Goal: Task Accomplishment & Management: Use online tool/utility

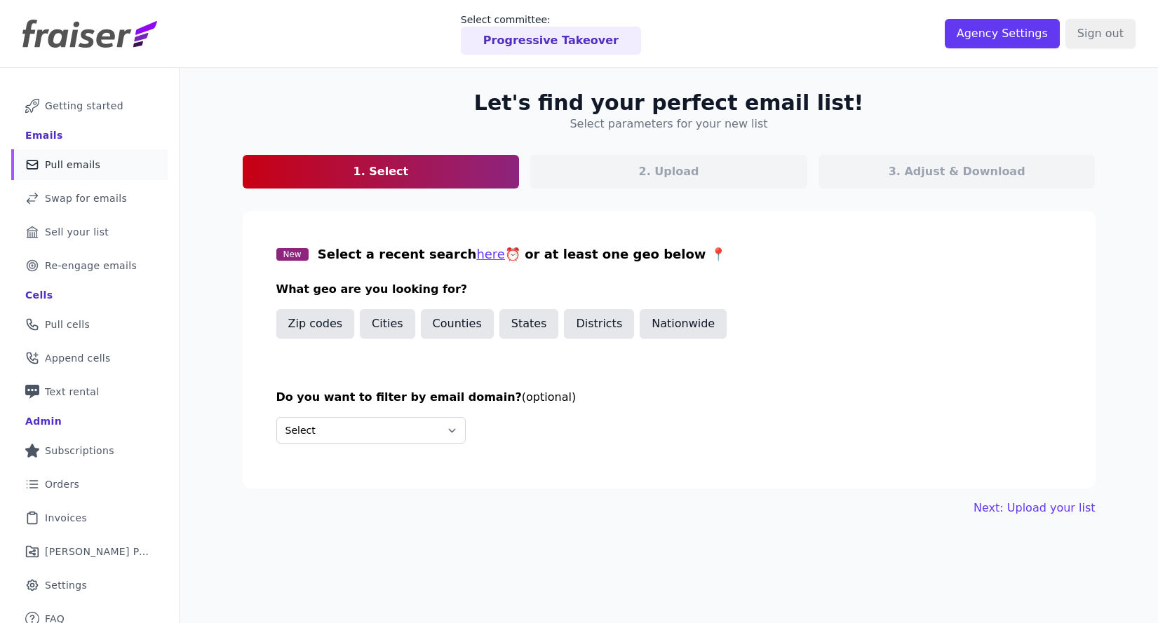
click at [522, 36] on p "Progressive Takeover" at bounding box center [550, 40] width 135 height 17
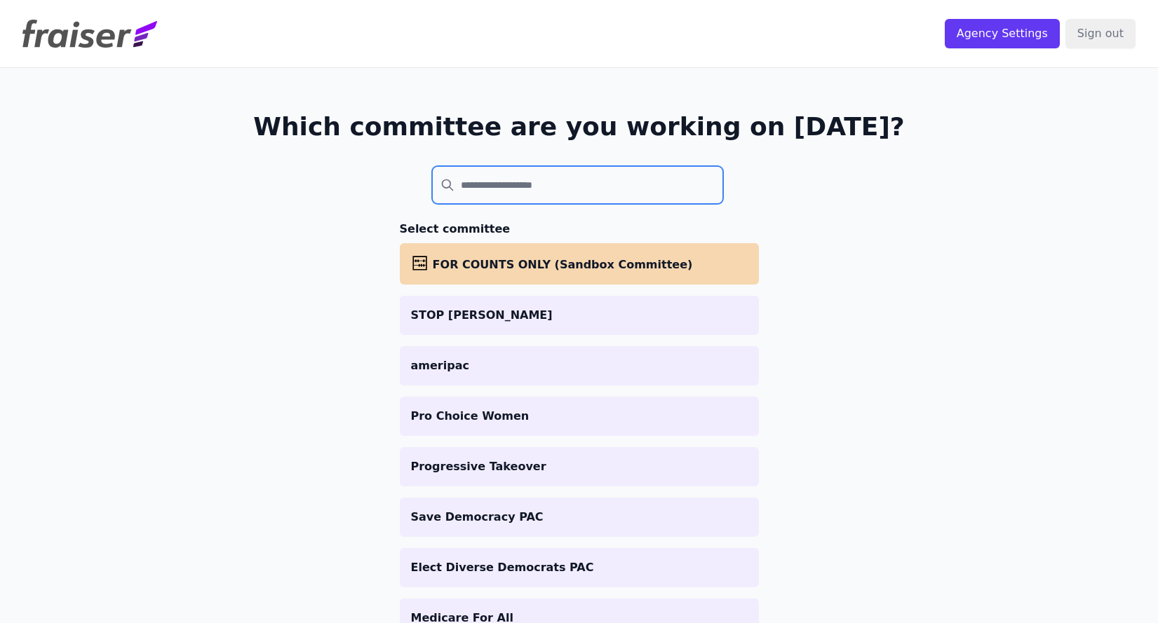
click at [496, 184] on input "search" at bounding box center [578, 185] width 292 height 38
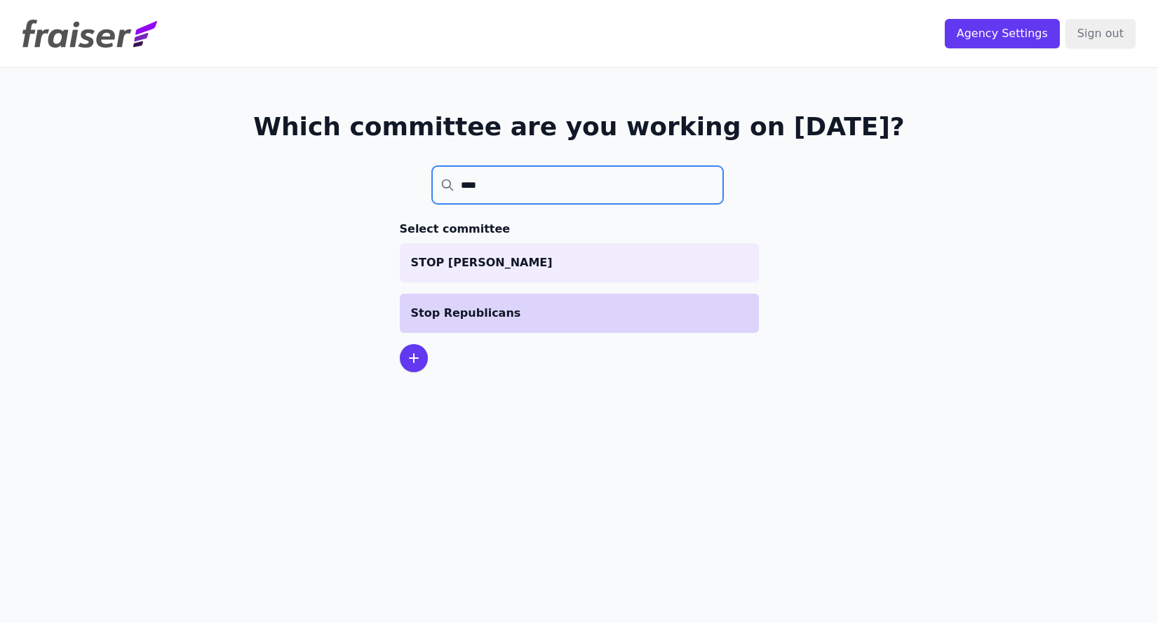
type input "****"
click at [516, 318] on p "Stop Republicans" at bounding box center [579, 313] width 337 height 17
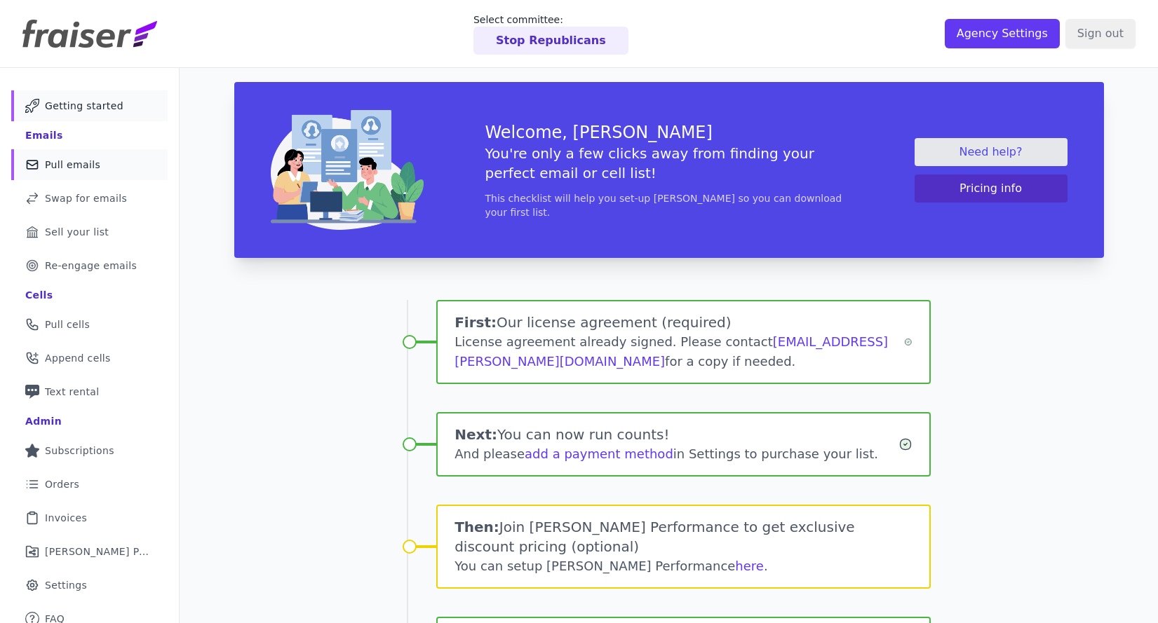
click at [85, 162] on span "Pull emails" at bounding box center [72, 165] width 55 height 14
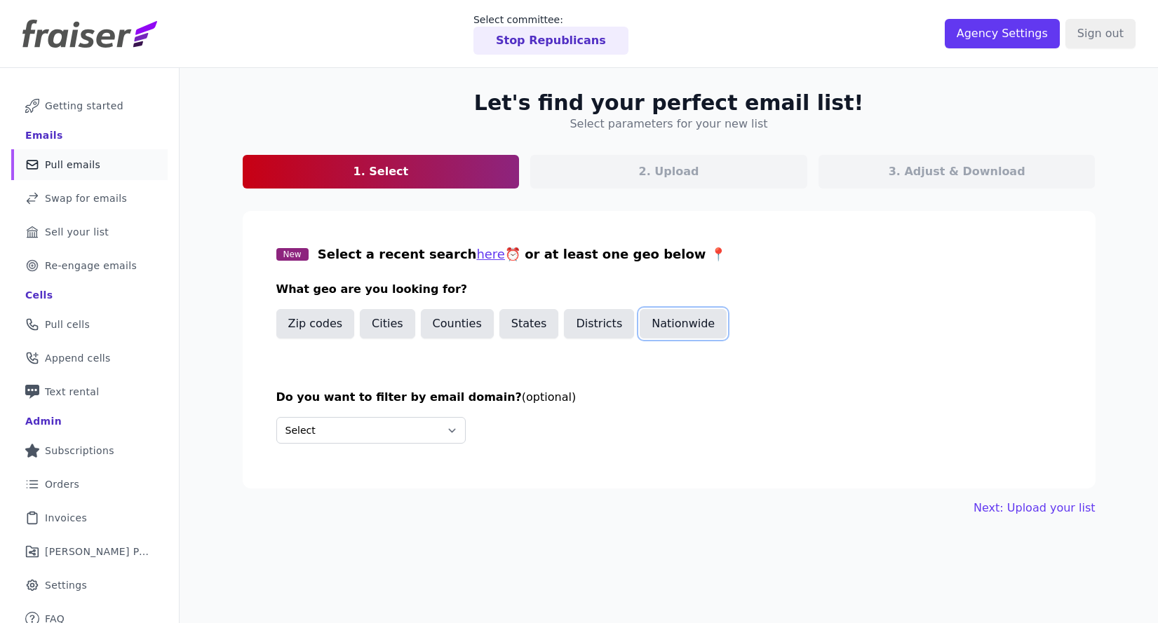
click at [674, 323] on button "Nationwide" at bounding box center [682, 323] width 87 height 29
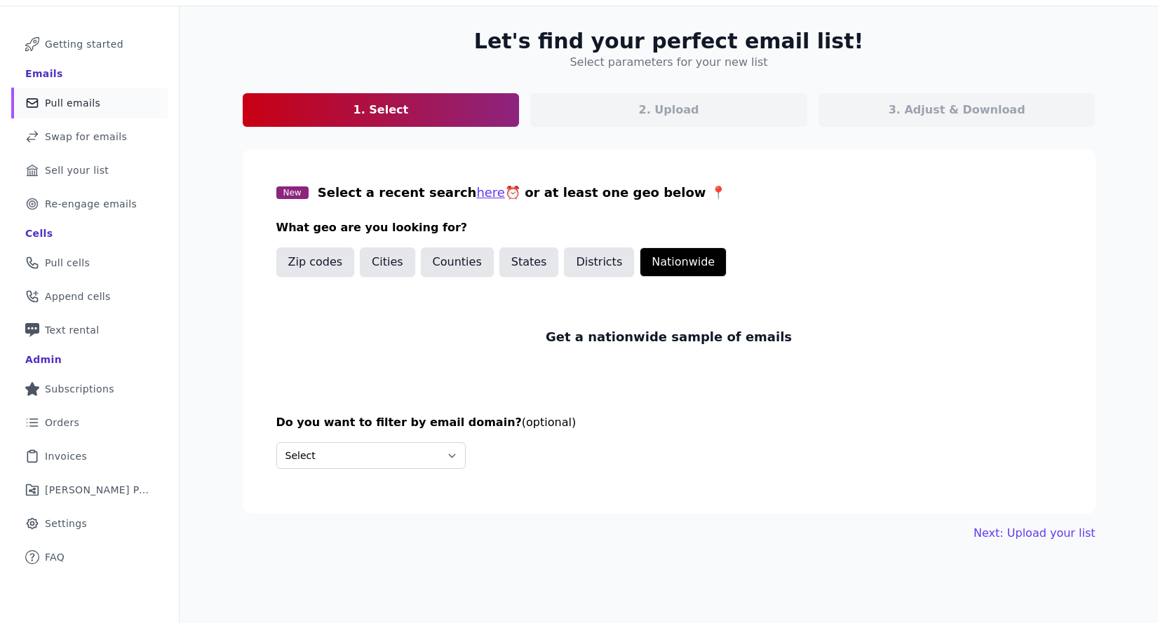
scroll to position [68, 0]
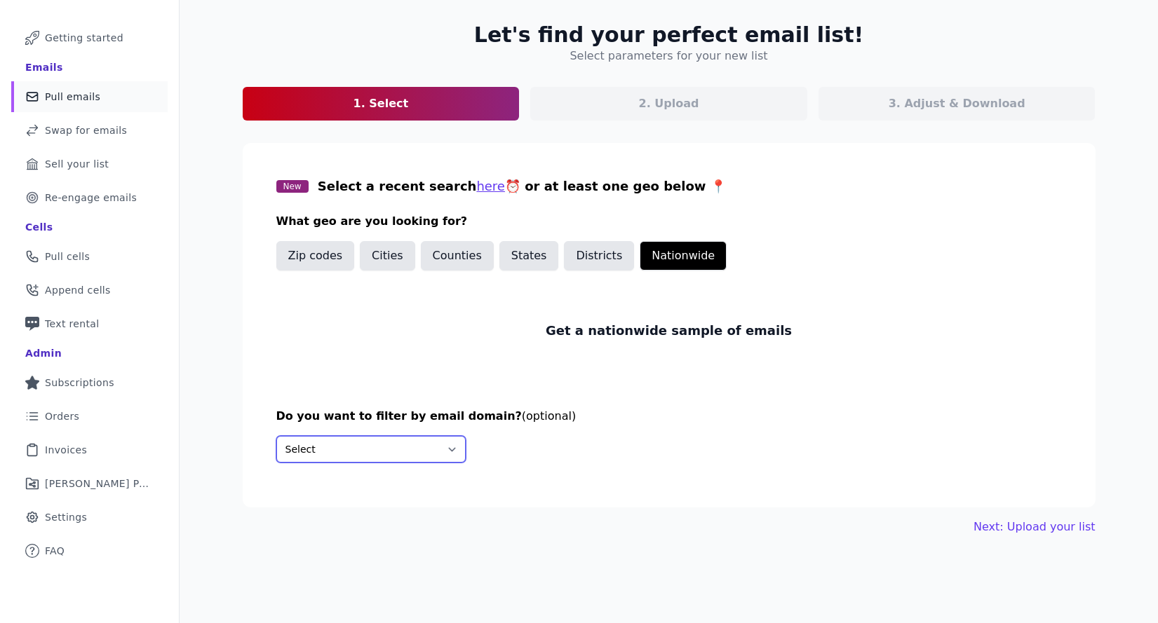
click at [327, 444] on select "Select Include only these domains Include none of these domains" at bounding box center [370, 449] width 189 height 27
select select "Exclude"
click at [276, 436] on select "Select Include only these domains Include none of these domains" at bounding box center [370, 449] width 189 height 27
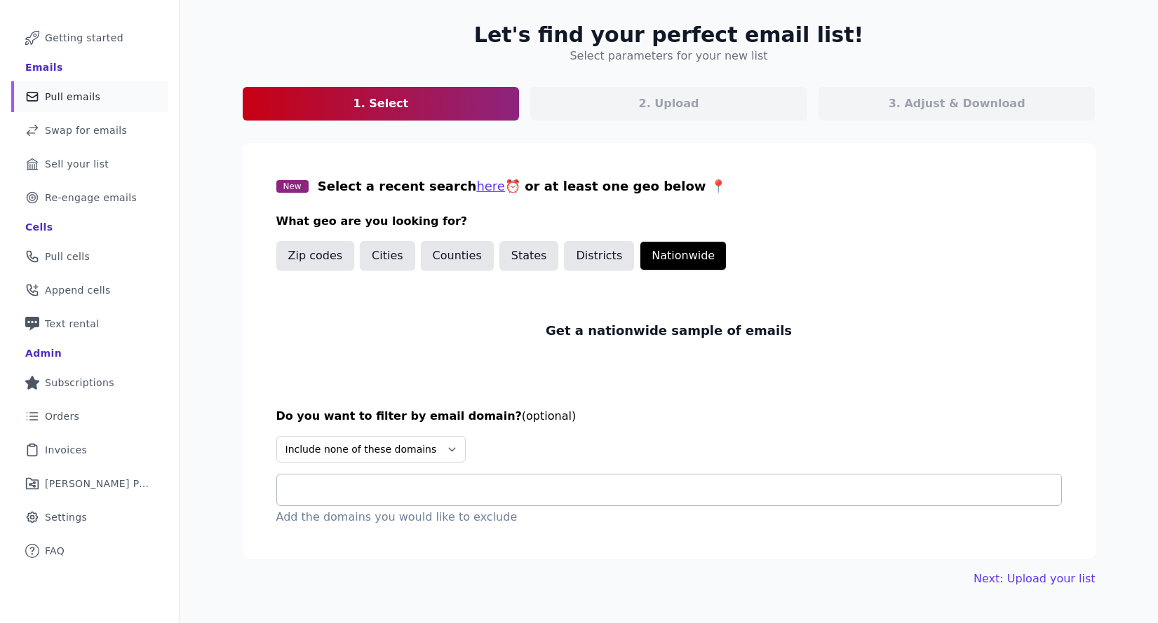
click at [339, 482] on input "text" at bounding box center [674, 490] width 773 height 17
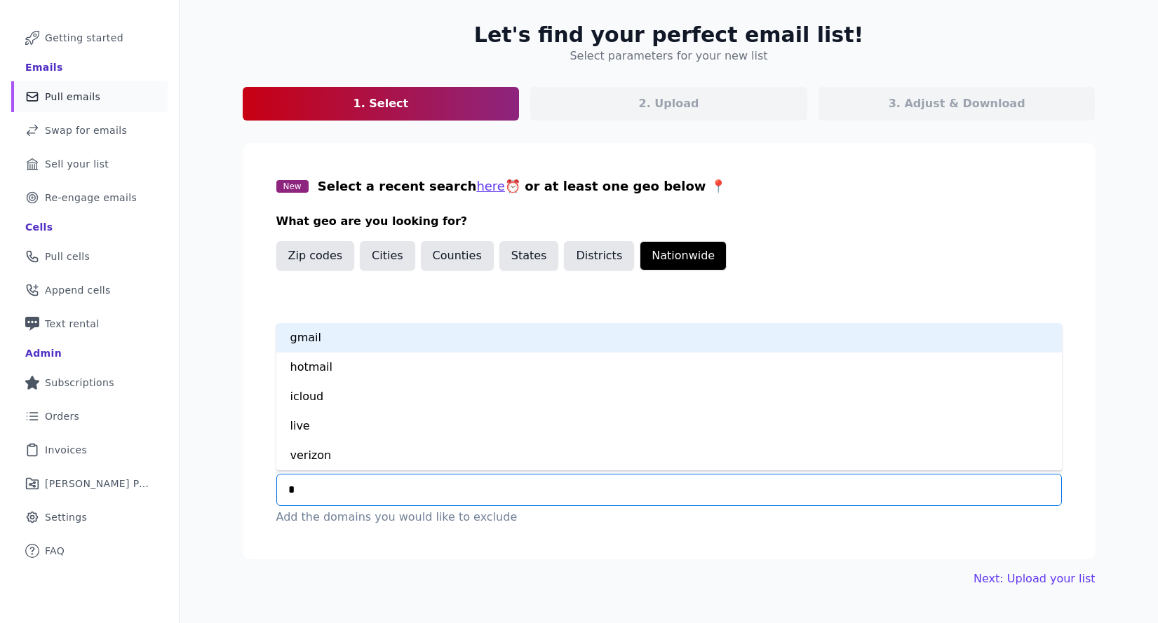
type input "**"
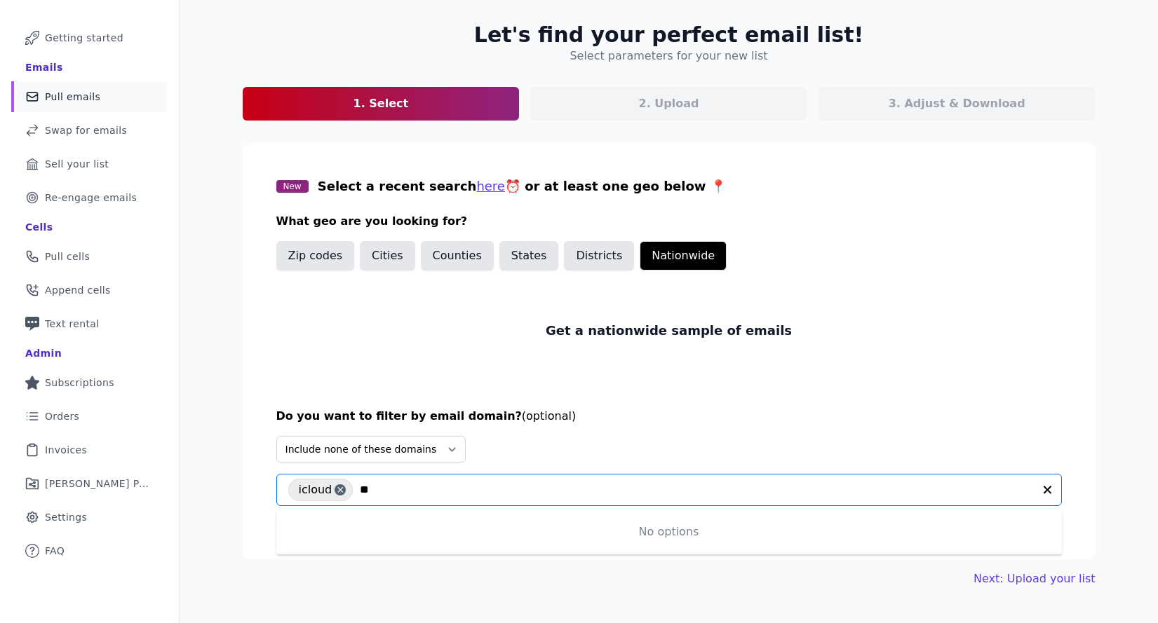
type input "*"
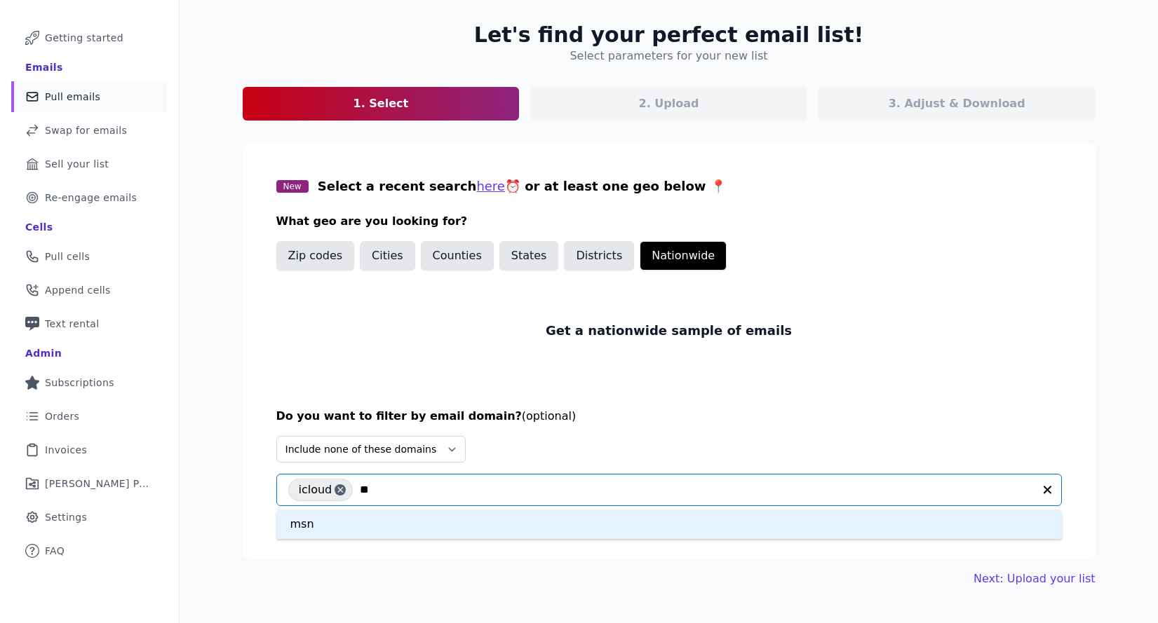
type input "***"
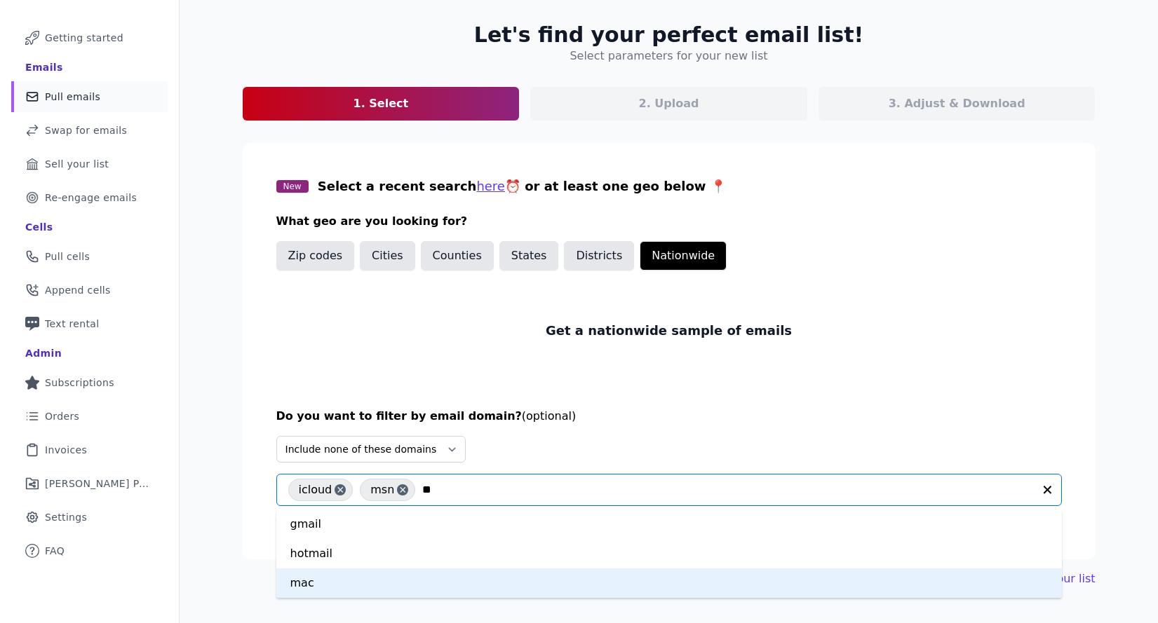
type input "**"
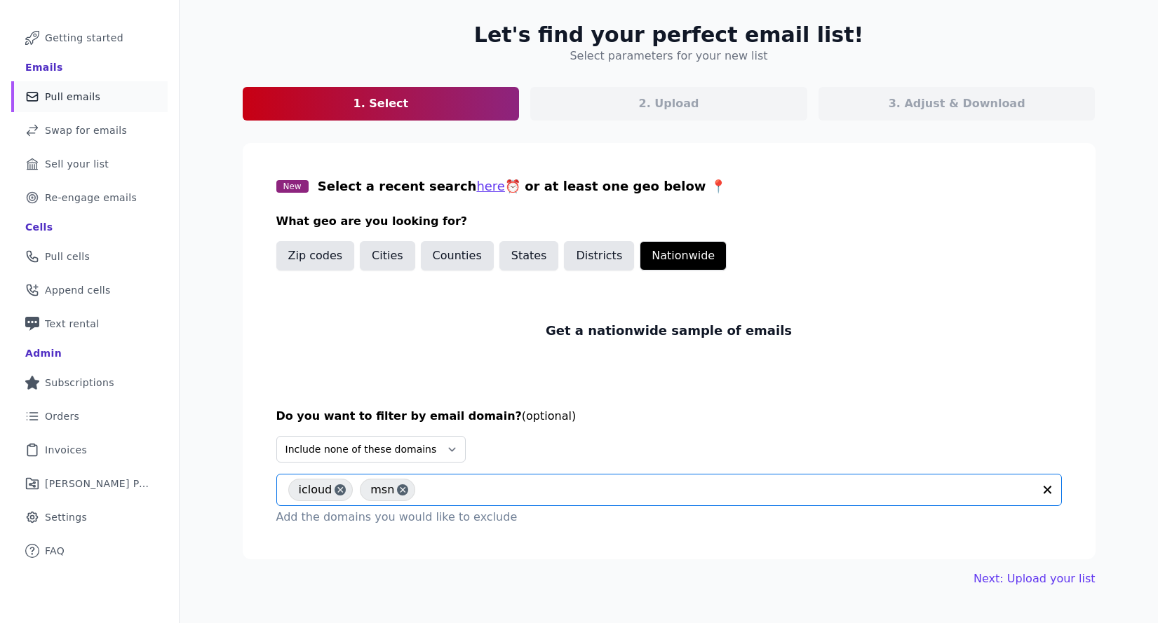
click at [442, 497] on input "text" at bounding box center [727, 490] width 610 height 17
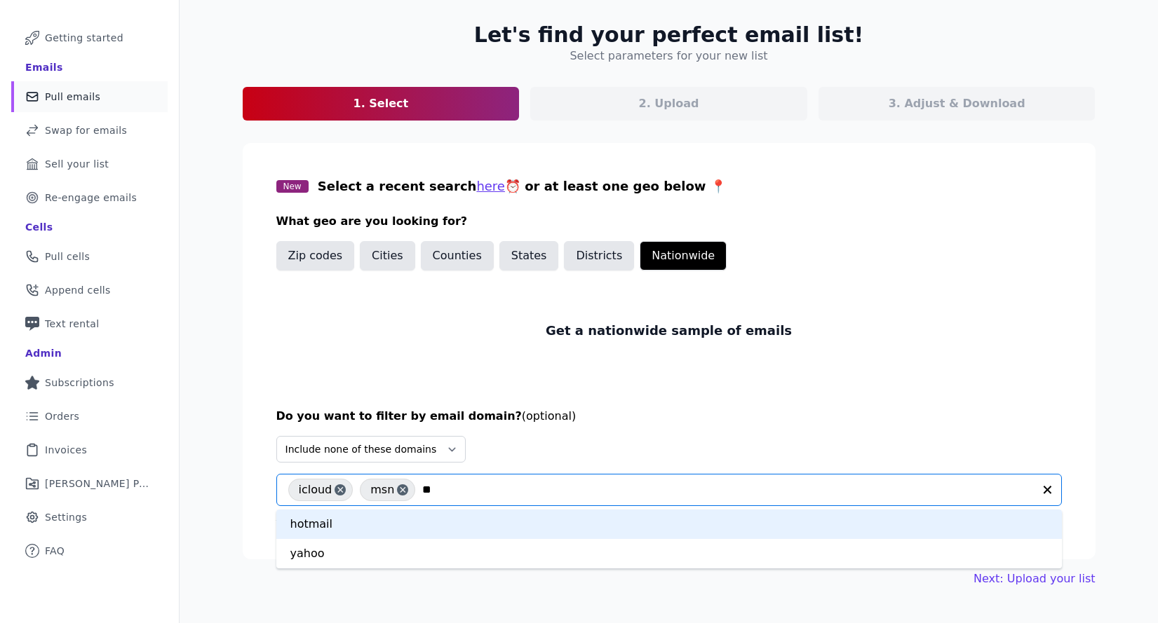
type input "***"
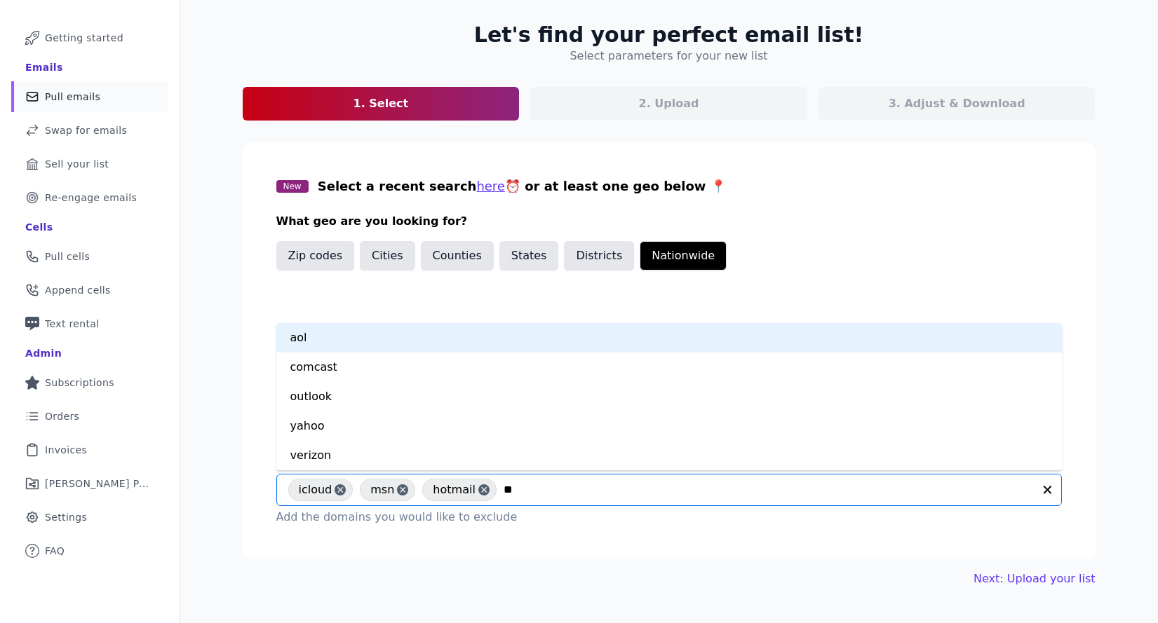
type input "***"
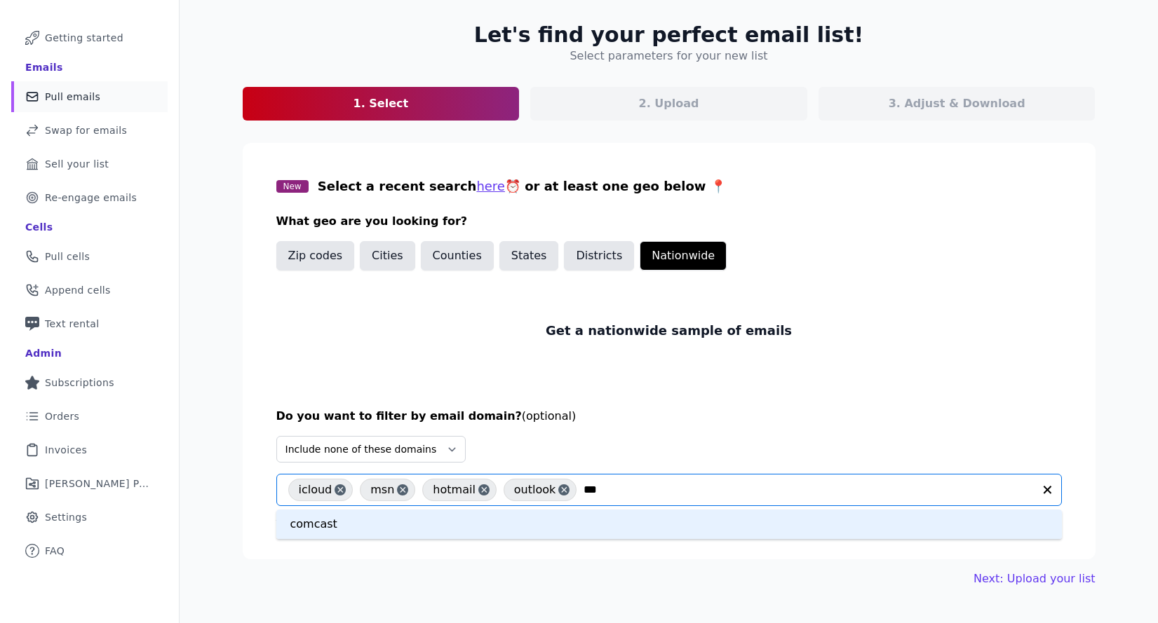
type input "****"
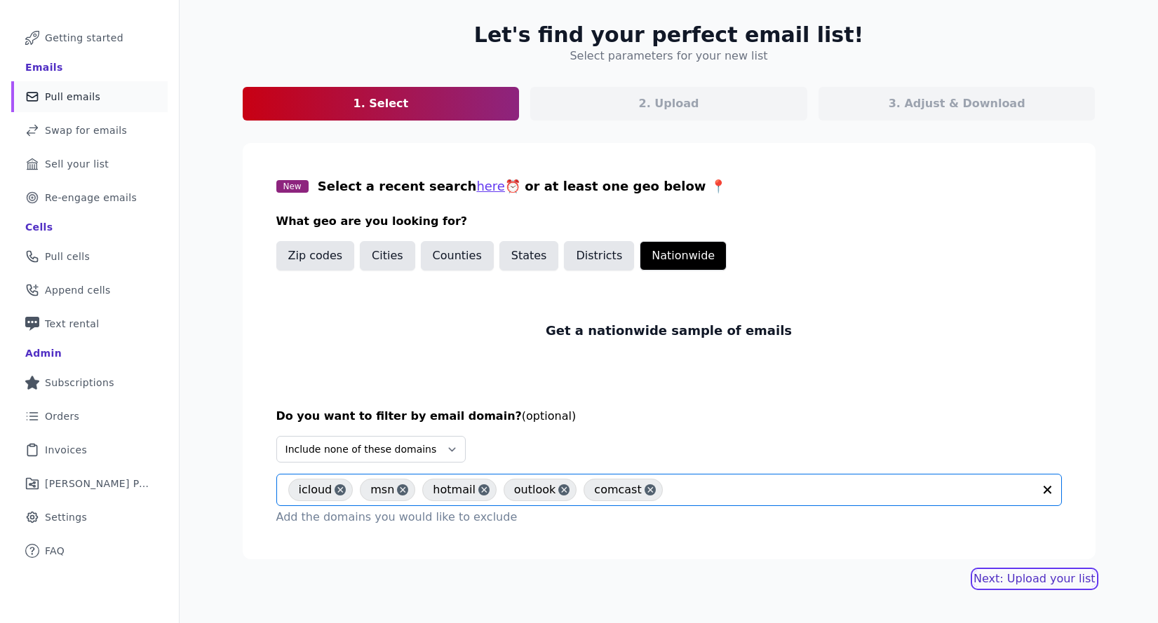
click at [1068, 578] on link "Next: Upload your list" at bounding box center [1033, 579] width 121 height 17
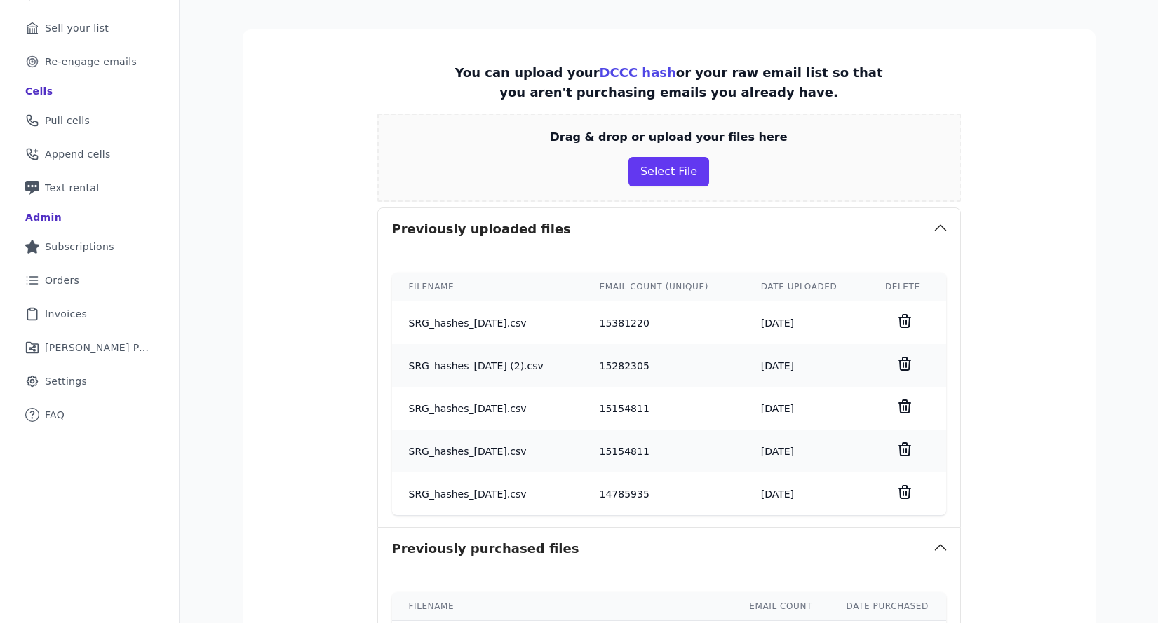
scroll to position [210, 0]
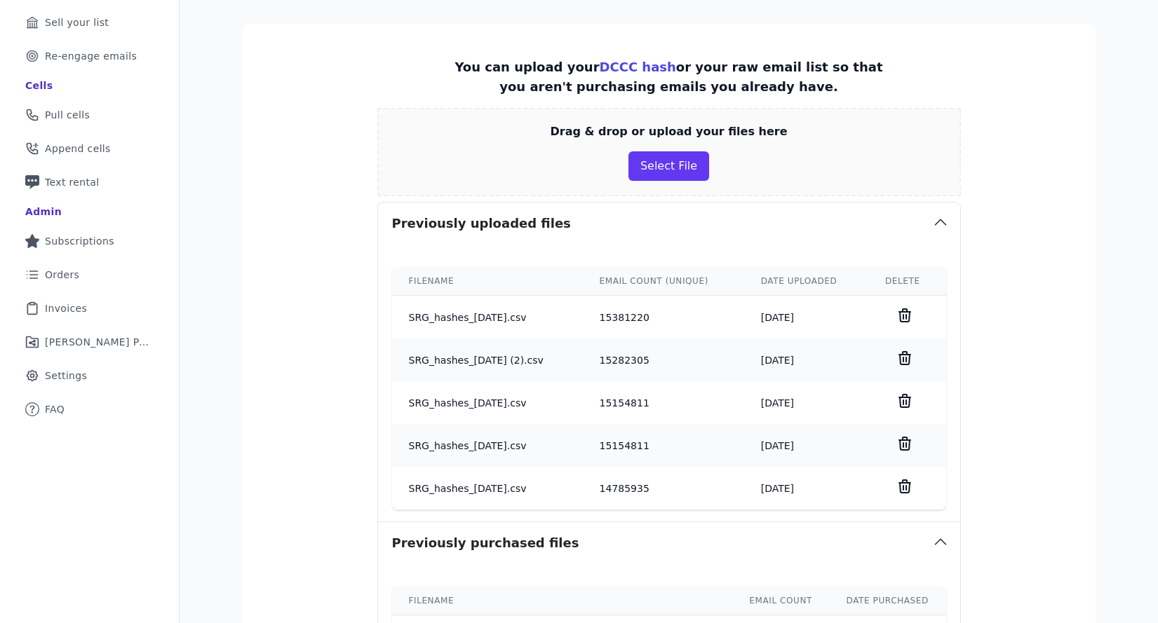
click at [444, 323] on td "SRG_hashes_[DATE].csv" at bounding box center [487, 317] width 191 height 43
click at [434, 320] on td "SRG_hashes_[DATE].csv" at bounding box center [487, 317] width 191 height 43
click at [434, 320] on td "SRG_hashes_2025-10-02.csv" at bounding box center [487, 317] width 191 height 43
copy tr "SRG_hashes_2025-10-02.csv"
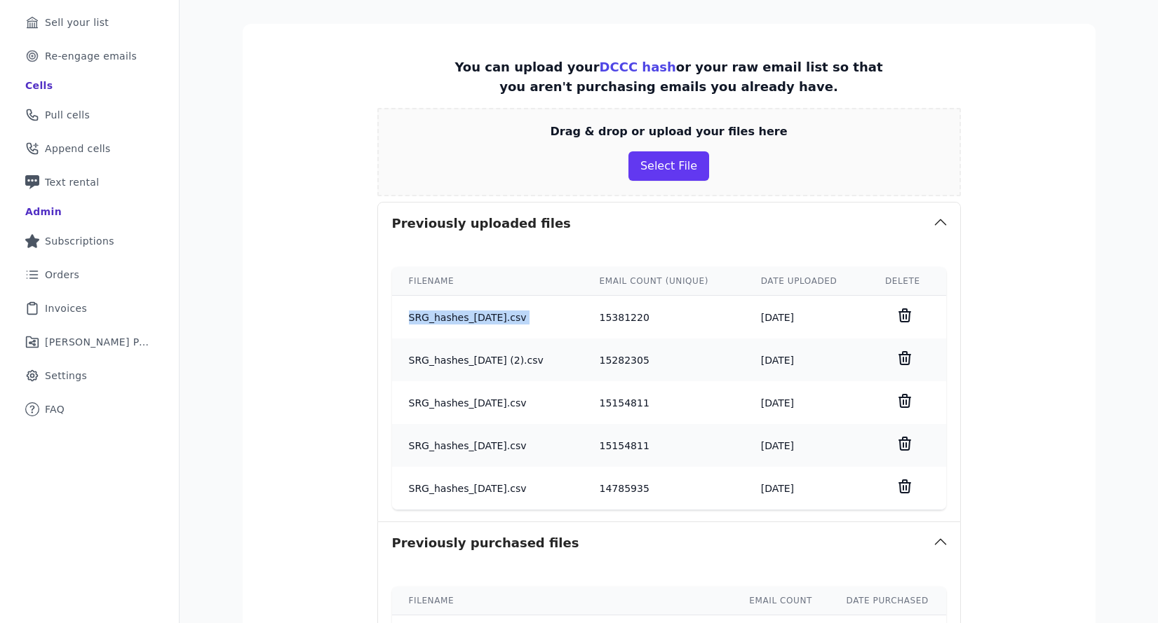
click at [937, 220] on icon "button" at bounding box center [940, 222] width 17 height 17
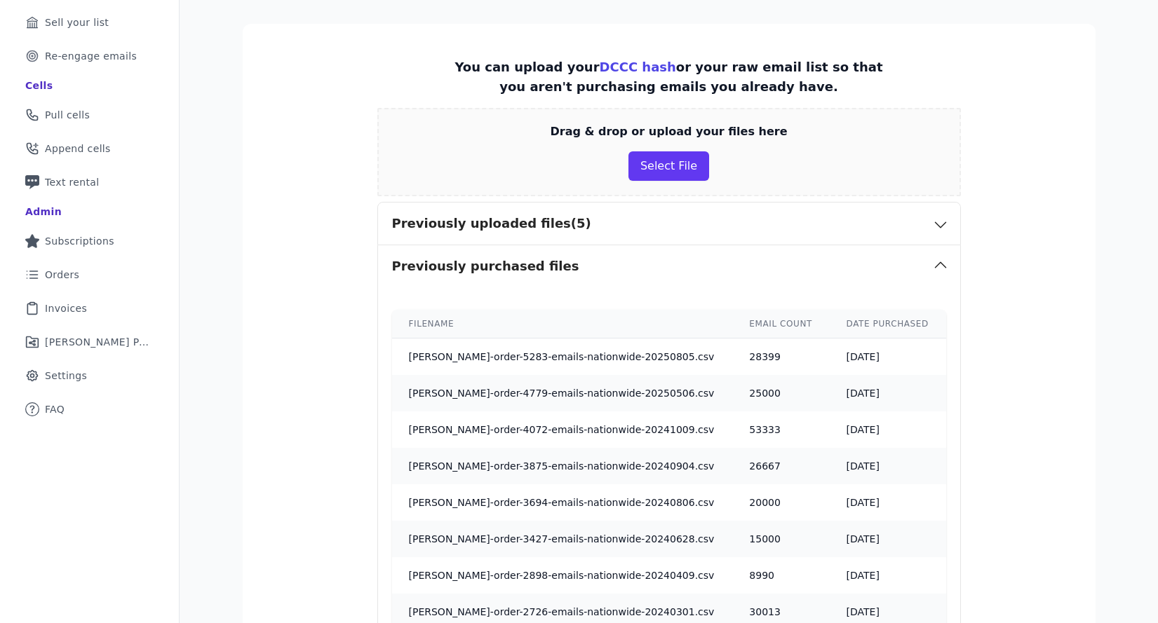
click at [937, 219] on icon "button" at bounding box center [940, 225] width 17 height 17
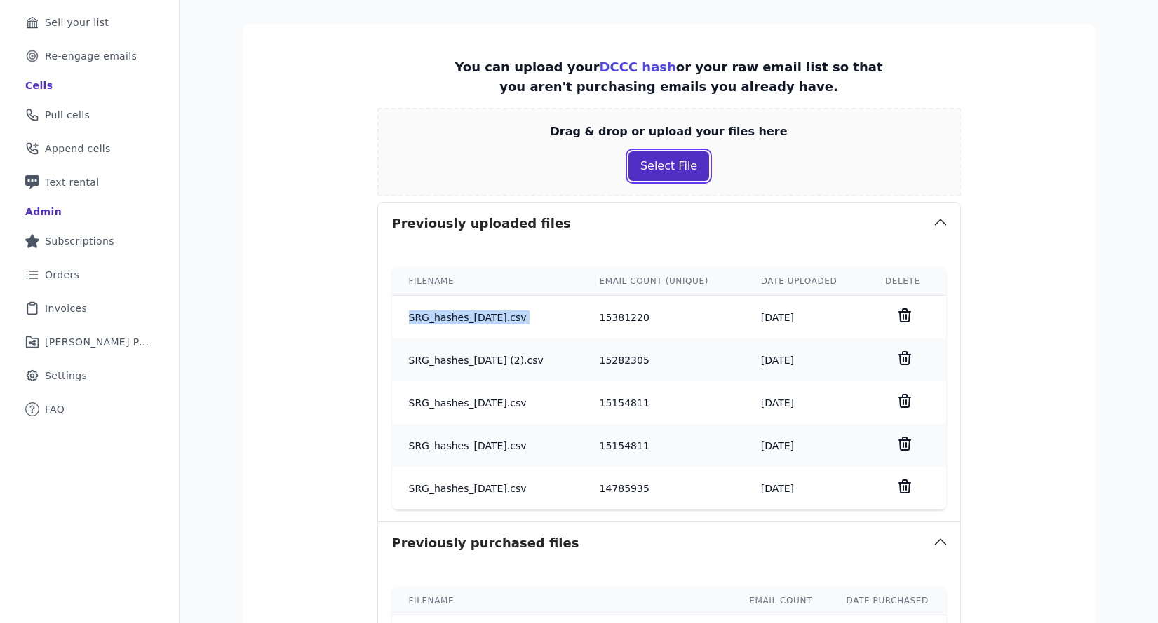
click at [672, 175] on button "Select File" at bounding box center [668, 165] width 81 height 29
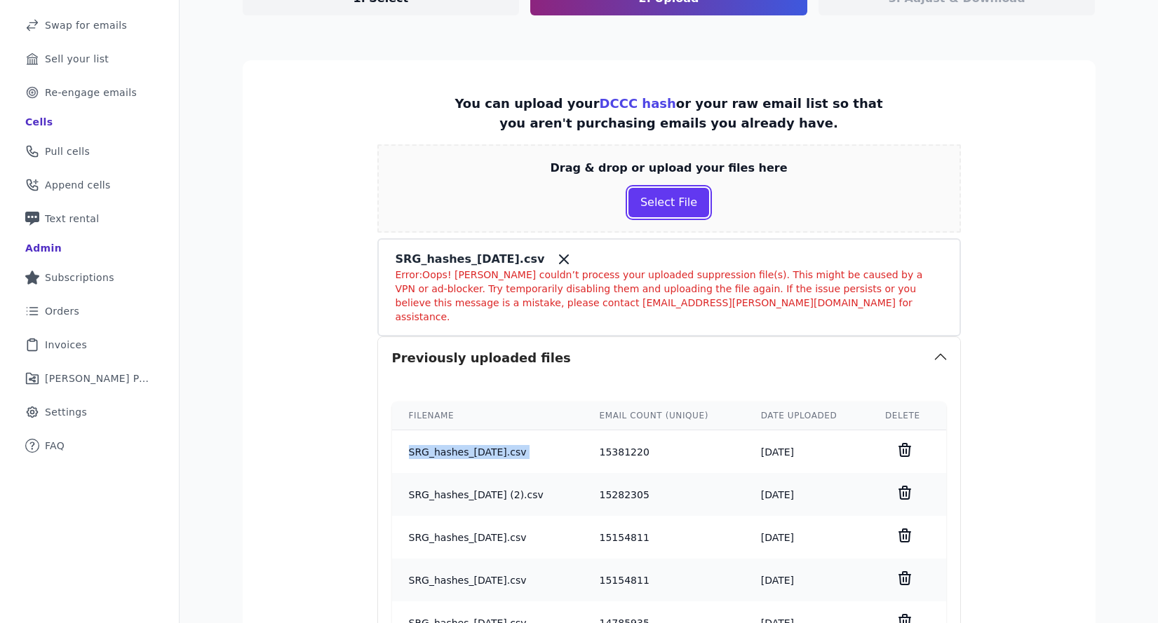
scroll to position [181, 0]
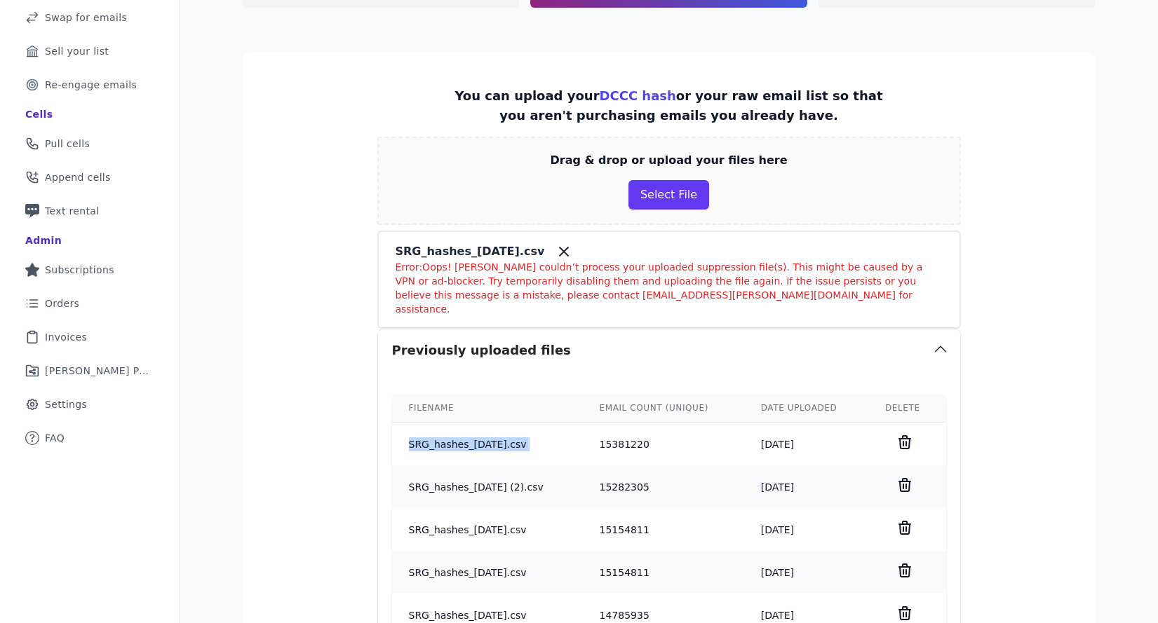
click at [572, 247] on icon at bounding box center [563, 251] width 17 height 17
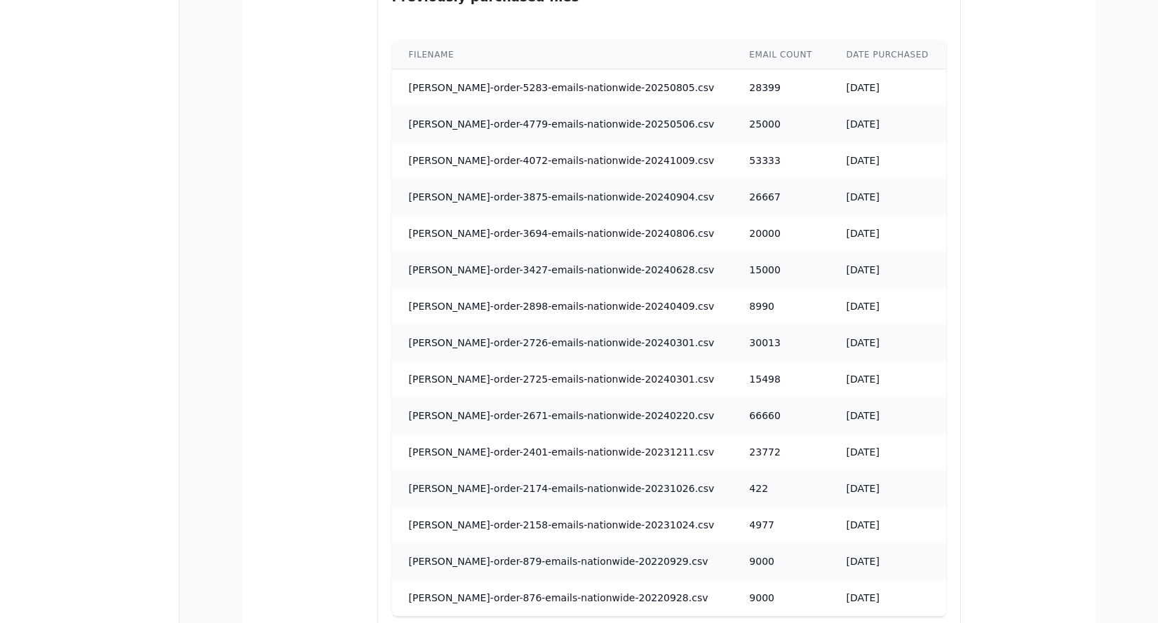
scroll to position [867, 0]
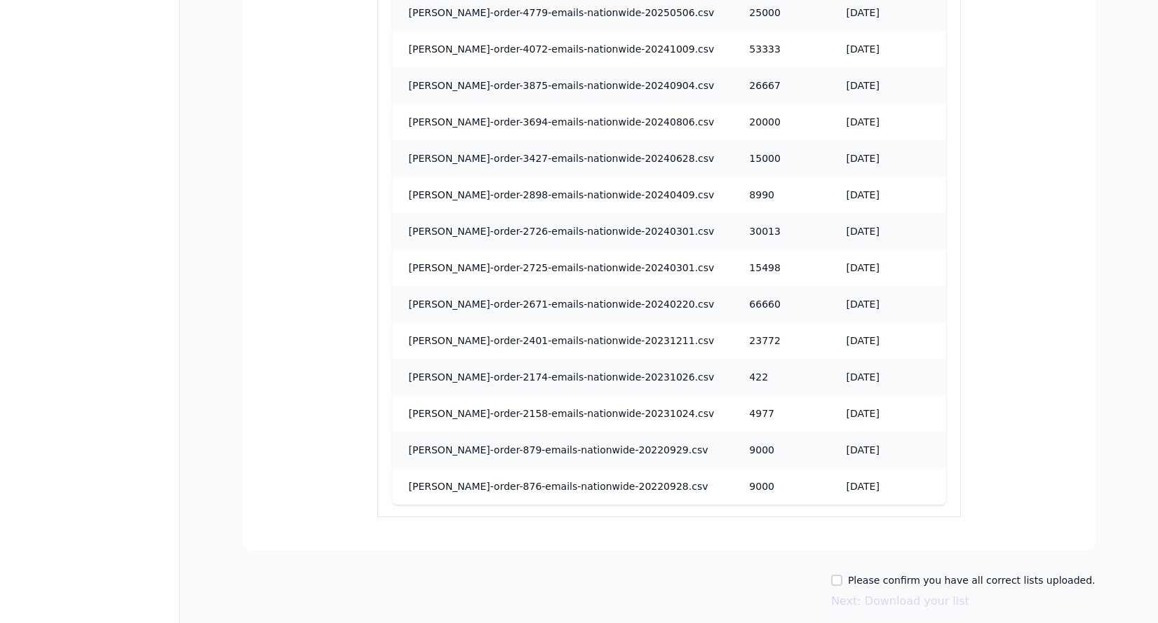
click at [971, 578] on label "Please confirm you have all correct lists uploaded." at bounding box center [972, 581] width 248 height 14
click at [842, 578] on input "Please confirm you have all correct lists uploaded." at bounding box center [836, 580] width 11 height 11
checkbox input "true"
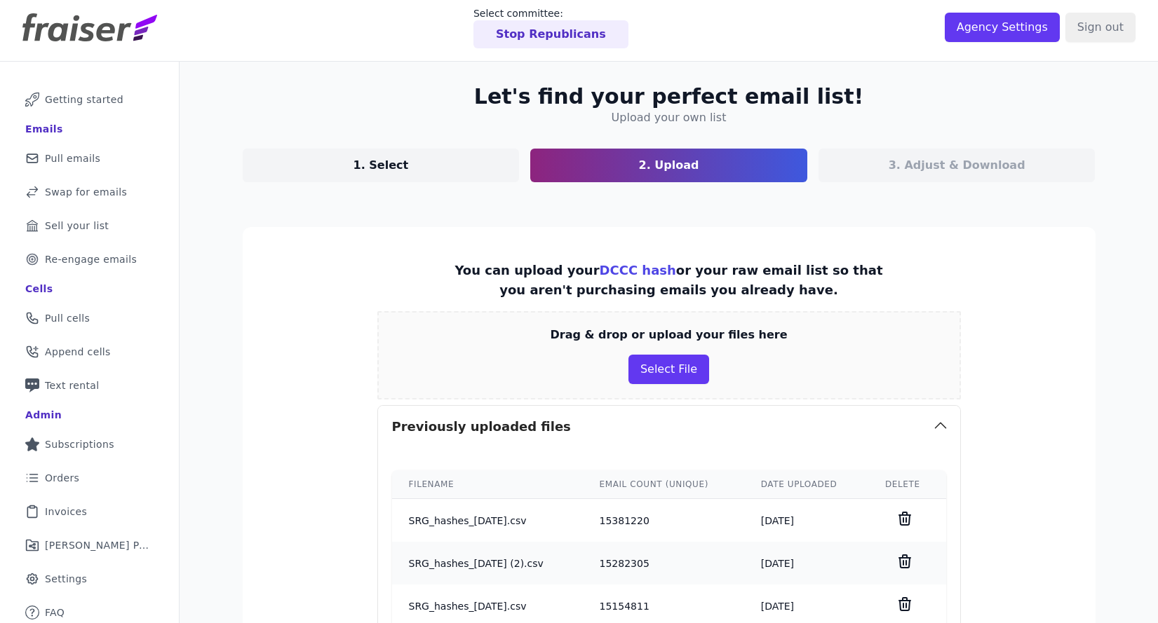
scroll to position [0, 0]
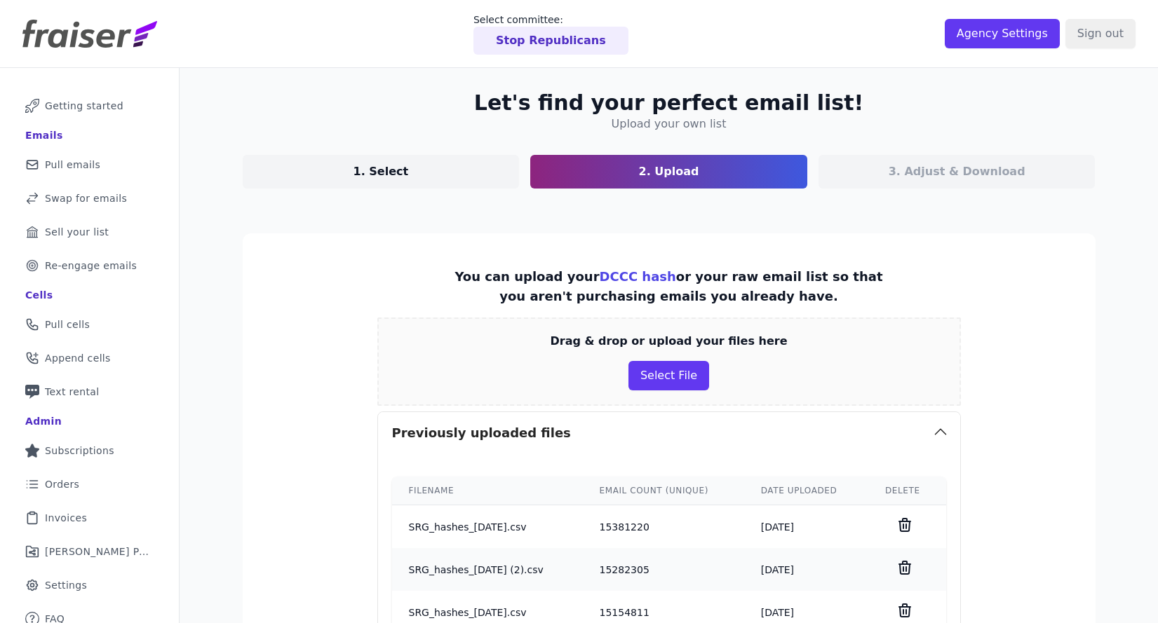
click at [468, 527] on td "SRG_hashes_2025-10-02.csv" at bounding box center [487, 527] width 191 height 43
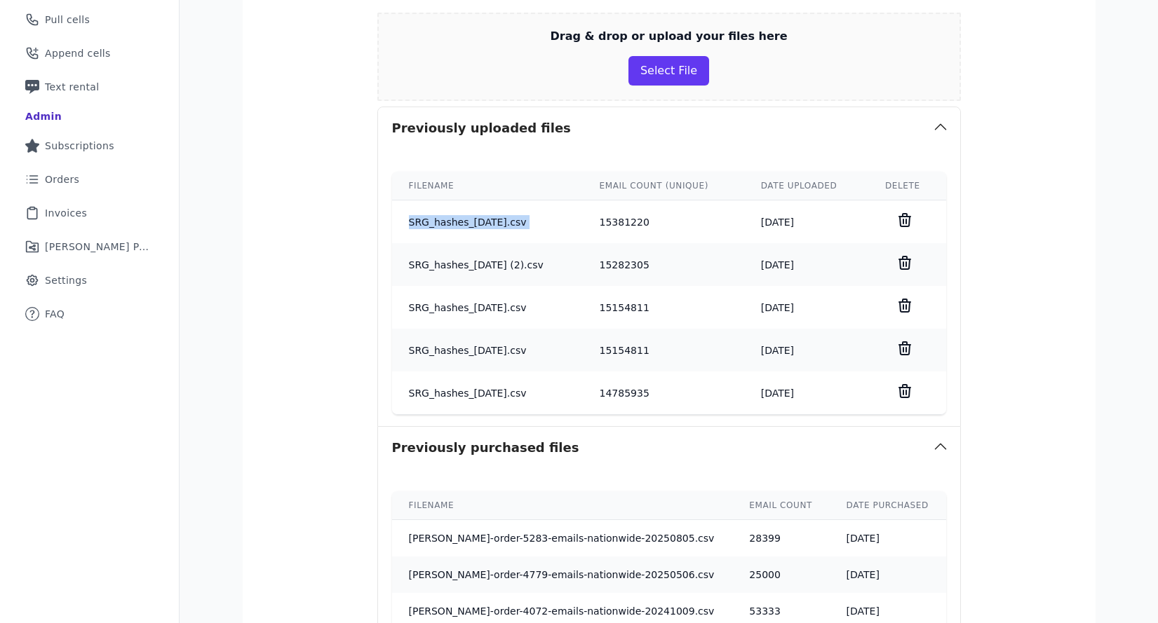
scroll to position [306, 0]
